Goal: Information Seeking & Learning: Learn about a topic

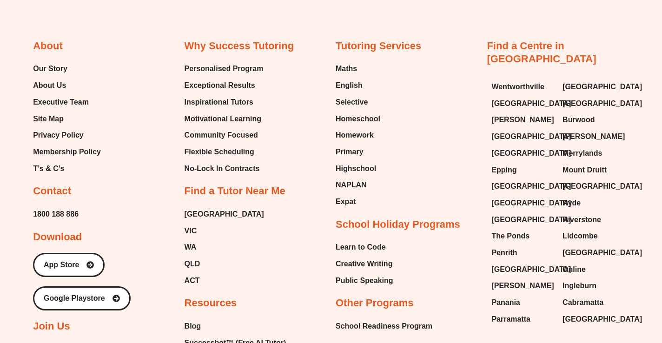
scroll to position [5111, 0]
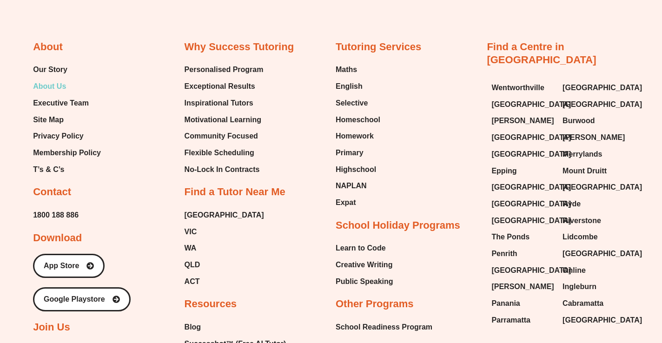
click at [63, 79] on span "About Us" at bounding box center [49, 86] width 33 height 14
click at [59, 96] on span "Executive Team" at bounding box center [61, 103] width 56 height 14
click at [59, 63] on span "Our Story" at bounding box center [50, 70] width 34 height 14
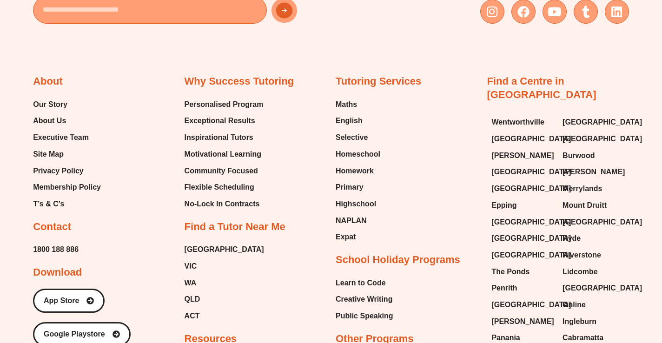
scroll to position [2002, 0]
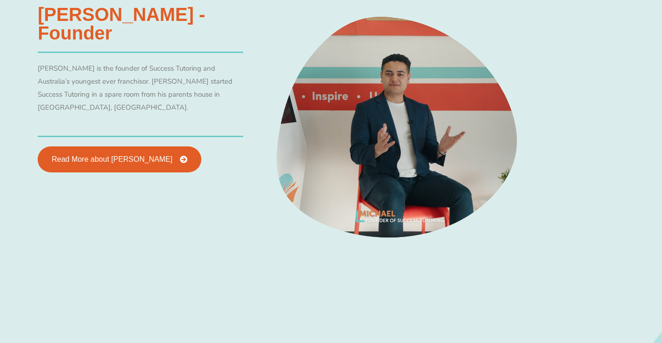
scroll to position [483, 0]
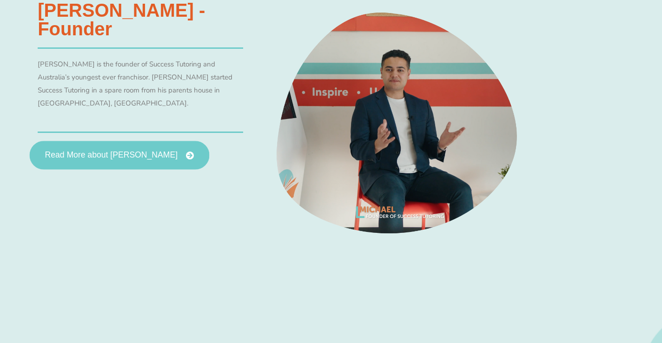
click at [172, 141] on link "Read More about Michael Black" at bounding box center [120, 155] width 180 height 29
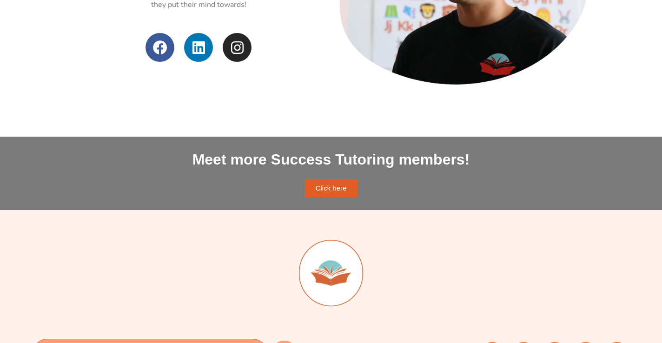
scroll to position [549, 0]
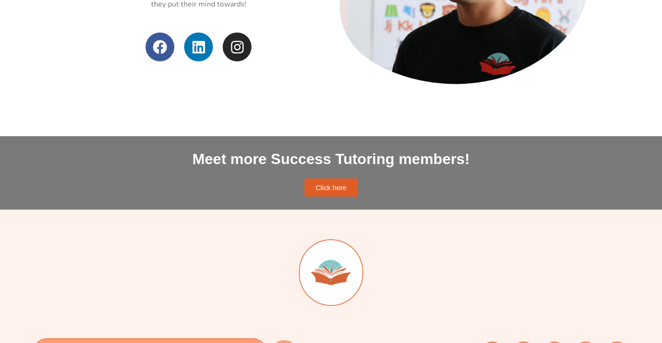
click at [333, 185] on span "Click here" at bounding box center [331, 187] width 31 height 7
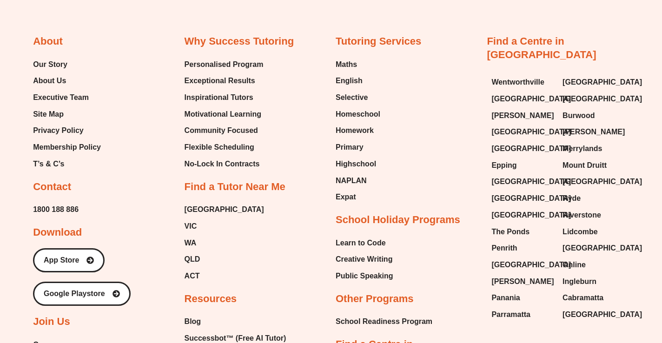
scroll to position [2295, 0]
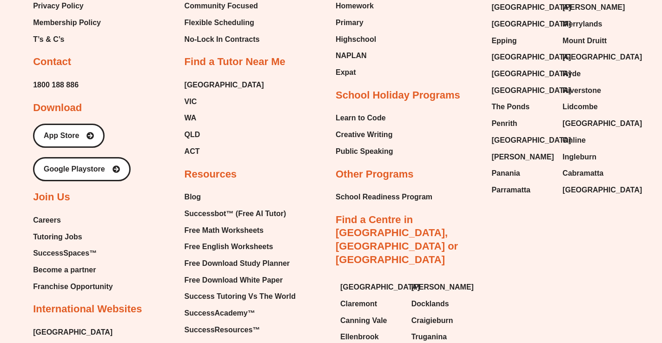
scroll to position [1439, 0]
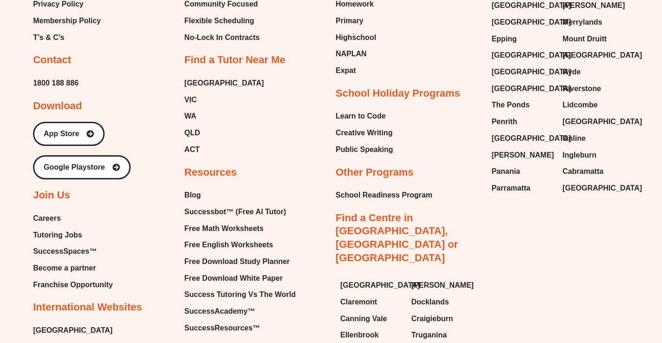
click at [52, 218] on span "Careers" at bounding box center [47, 218] width 28 height 14
